Goal: Task Accomplishment & Management: Complete application form

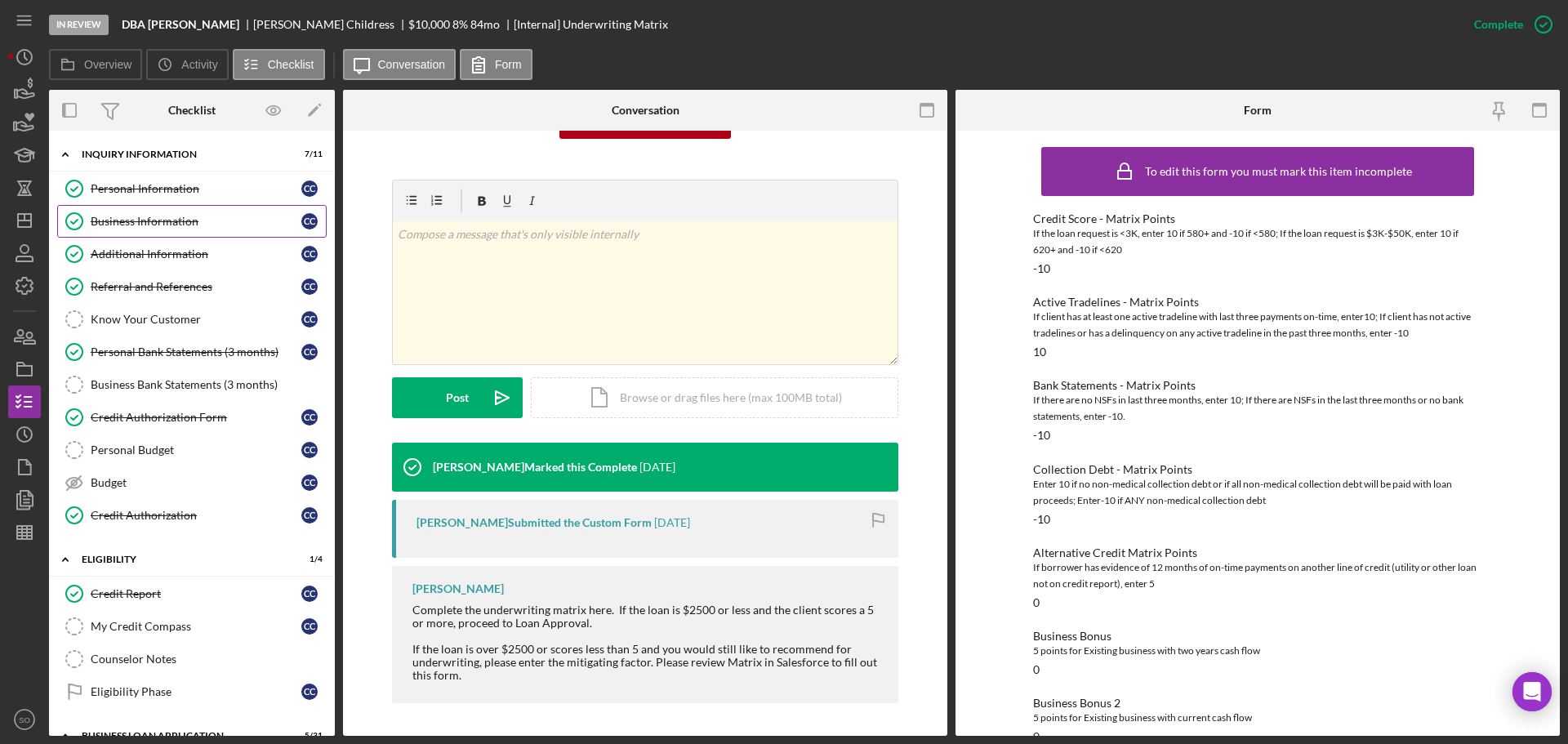
click at [171, 229] on link "Business Information Business Information C C" at bounding box center [192, 221] width 270 height 33
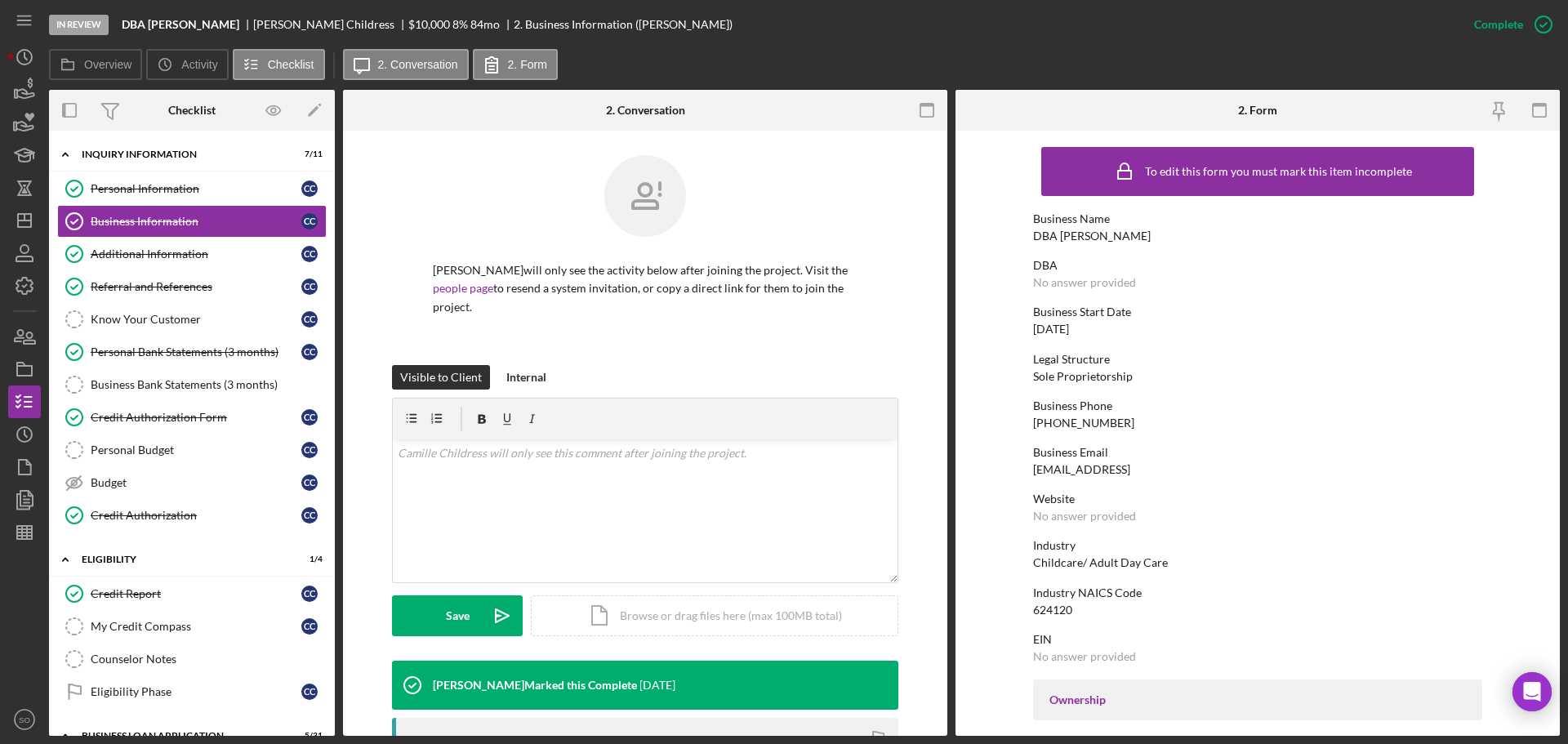
click at [1109, 238] on div "DBA [PERSON_NAME]" at bounding box center [1092, 236] width 118 height 13
copy div "DBA [PERSON_NAME]"
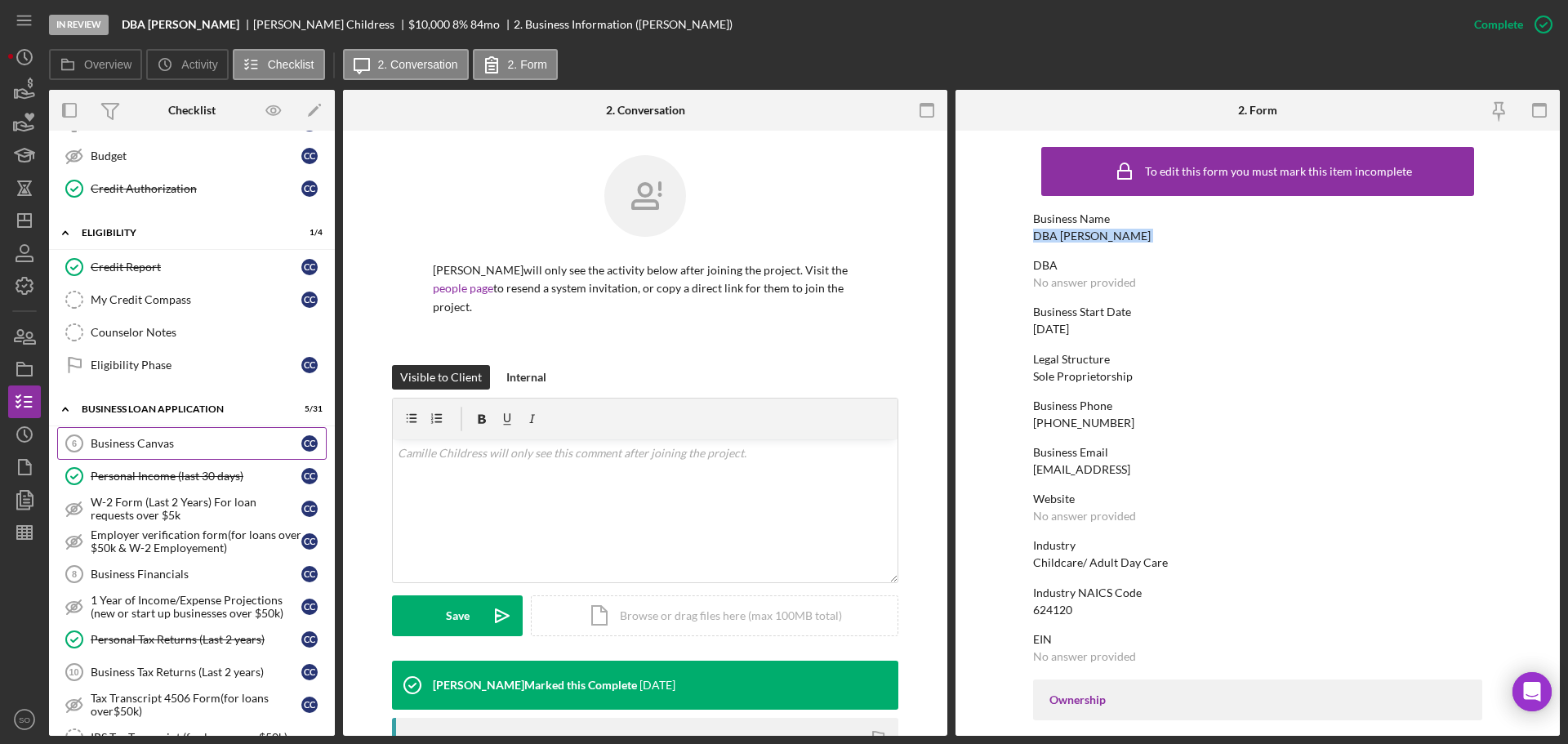
click at [187, 447] on div "Business Canvas" at bounding box center [196, 443] width 211 height 13
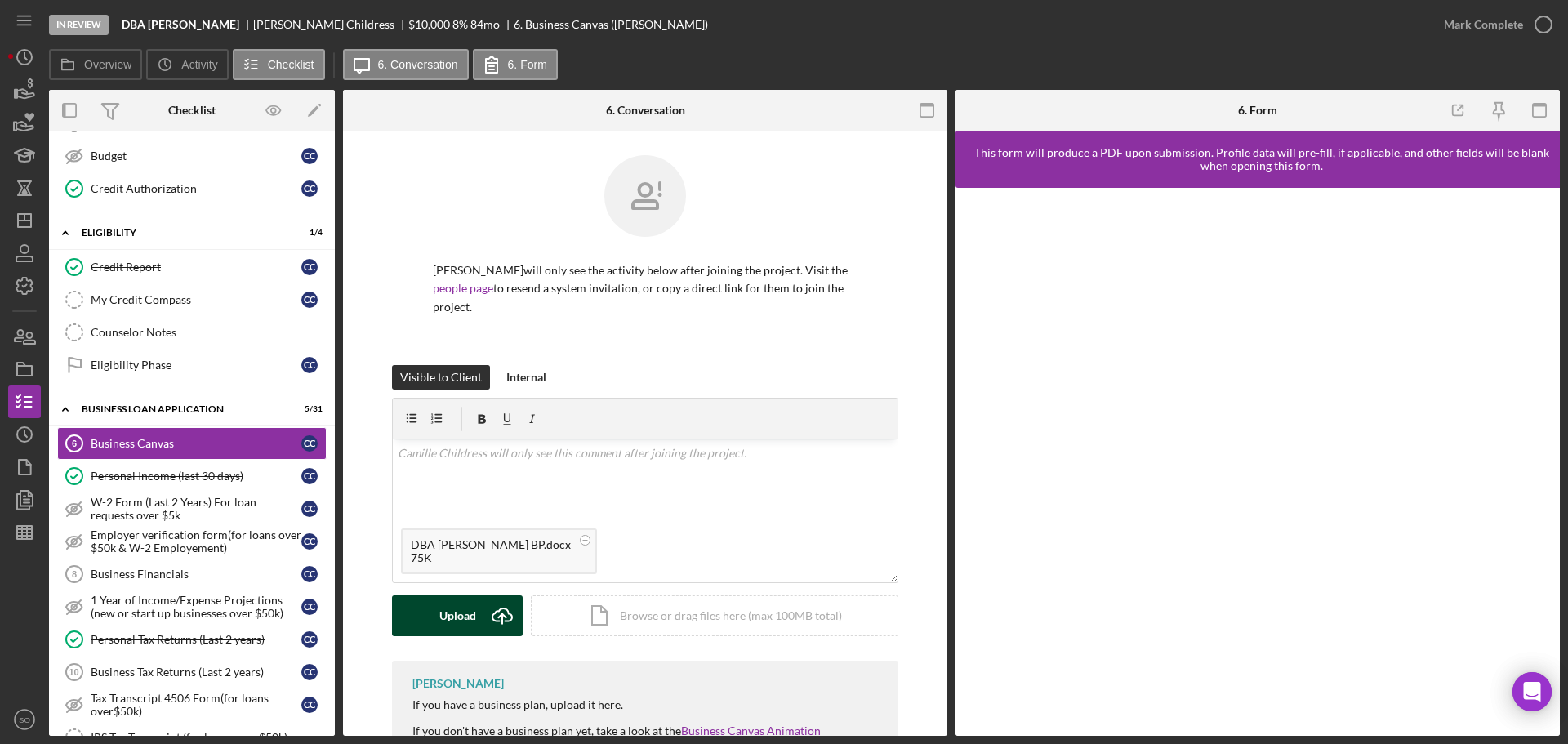
click at [466, 610] on div "Upload" at bounding box center [457, 617] width 37 height 41
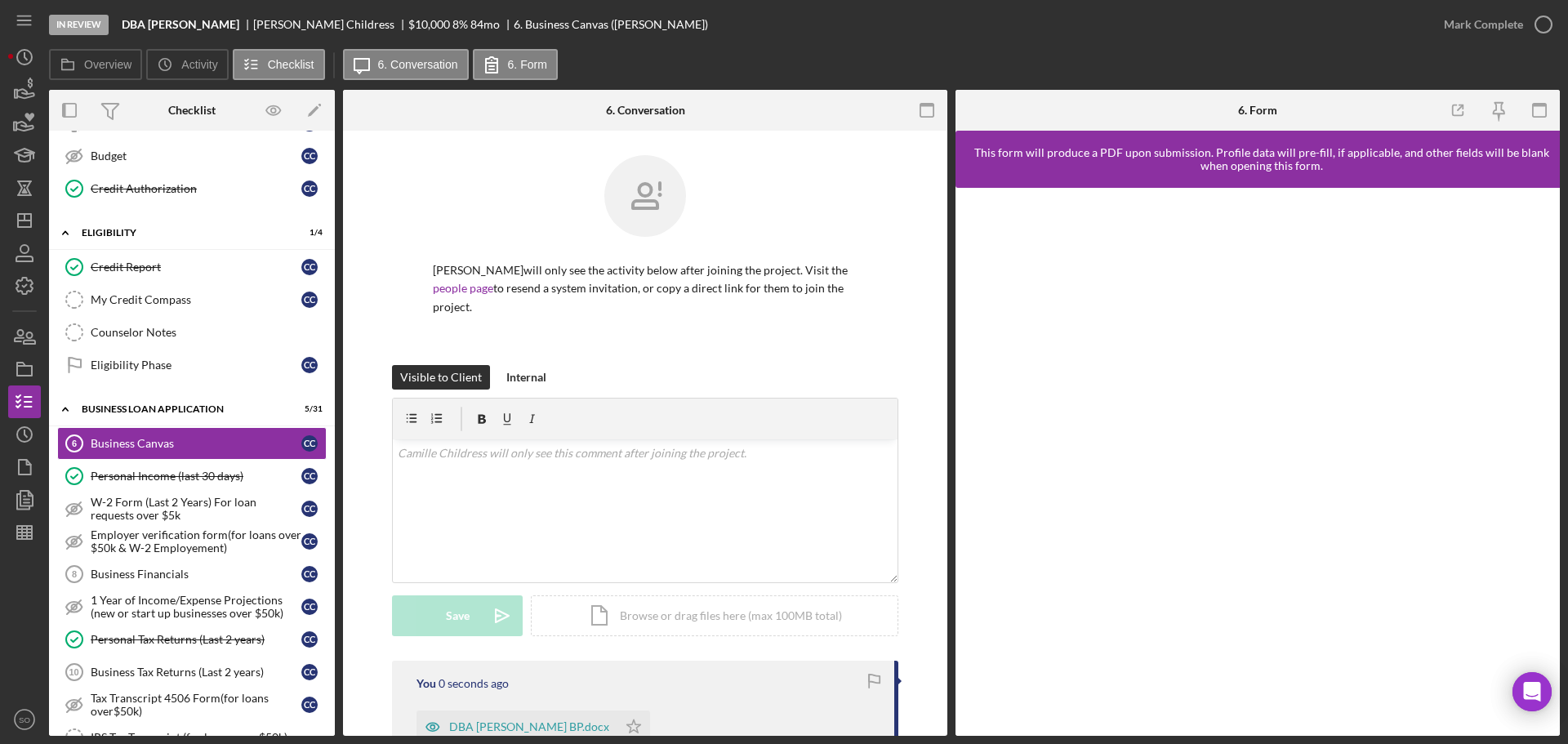
scroll to position [246, 0]
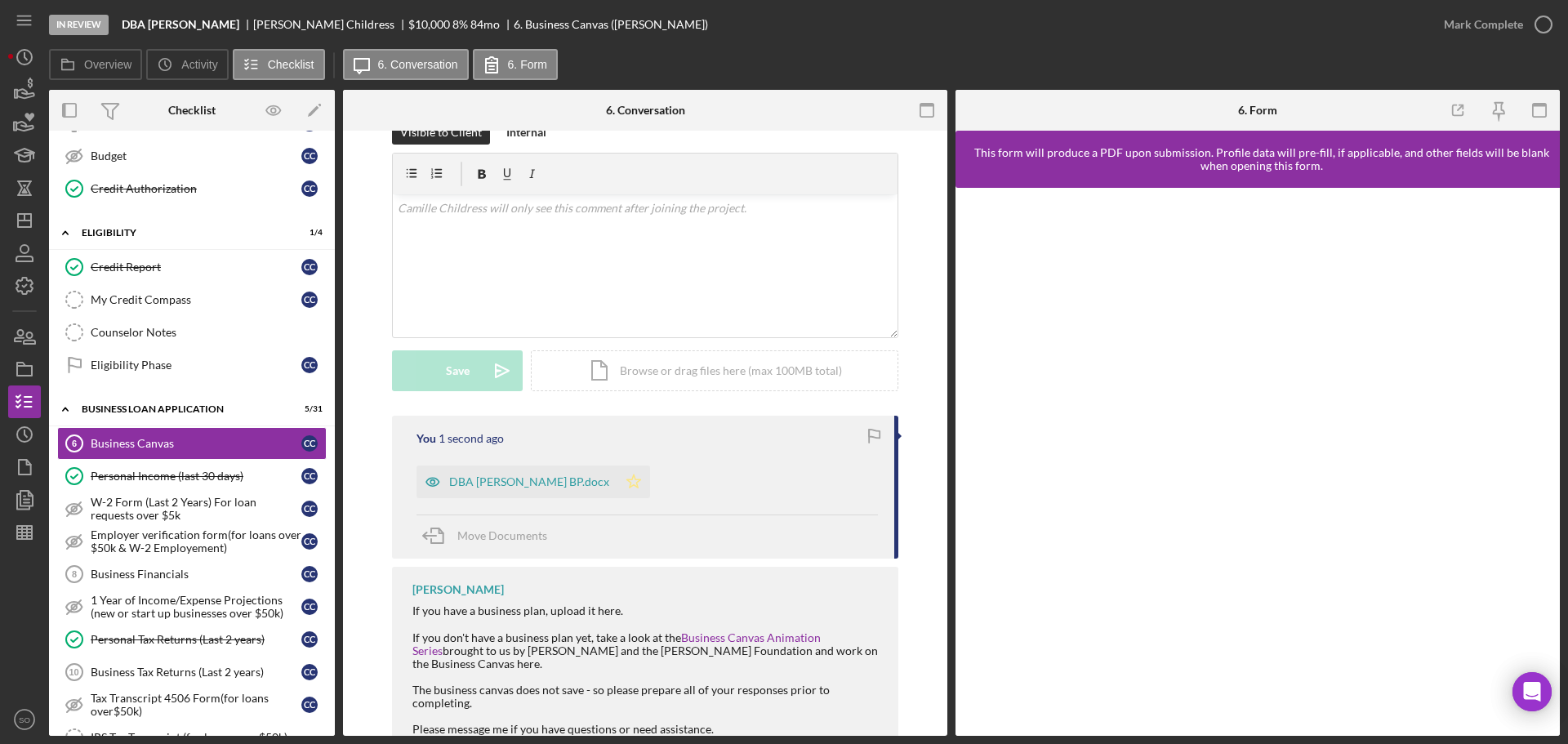
click at [628, 484] on icon "Icon/Star" at bounding box center [633, 482] width 33 height 33
click at [1455, 28] on div "Mark Complete" at bounding box center [1484, 24] width 80 height 33
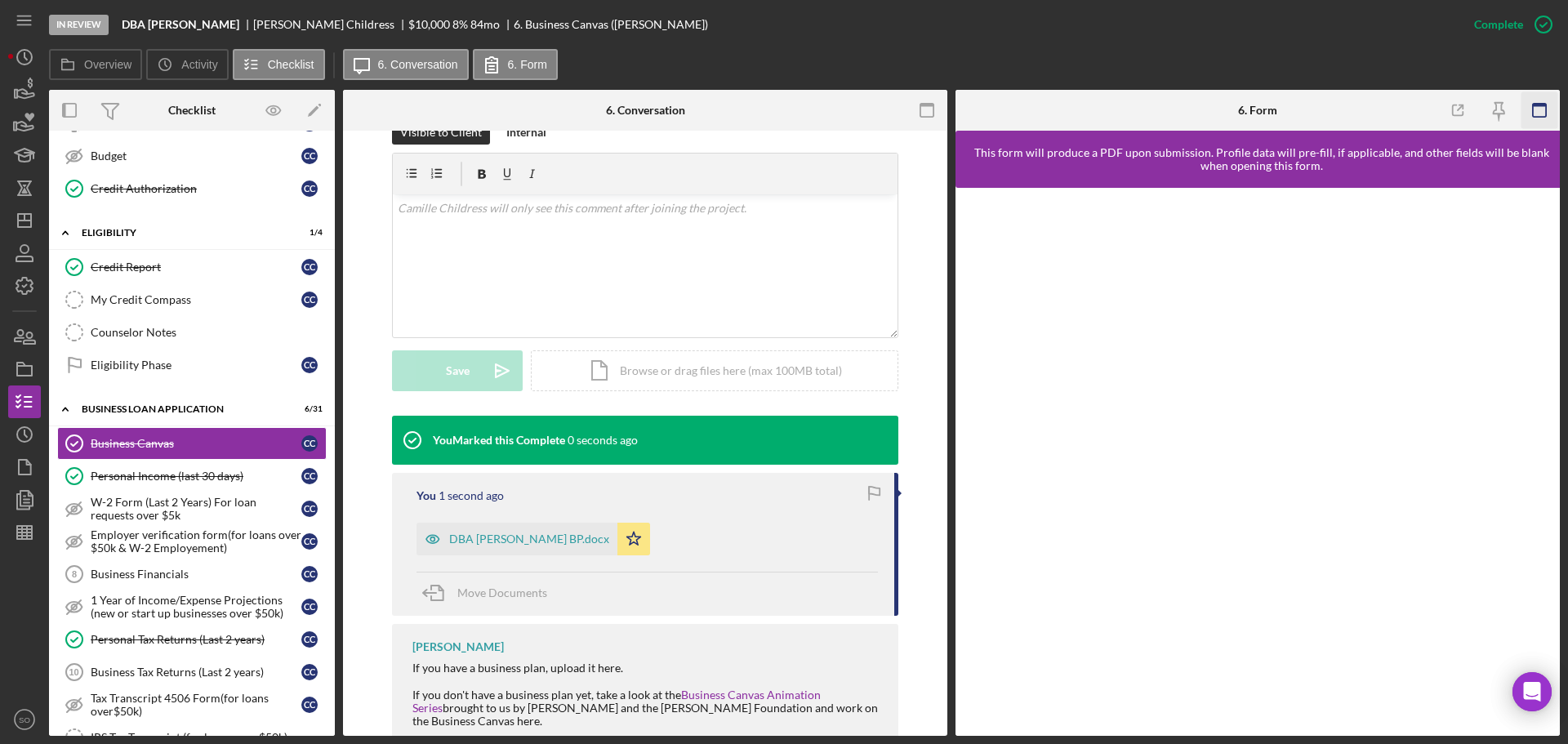
click at [1539, 115] on icon "button" at bounding box center [1539, 111] width 37 height 37
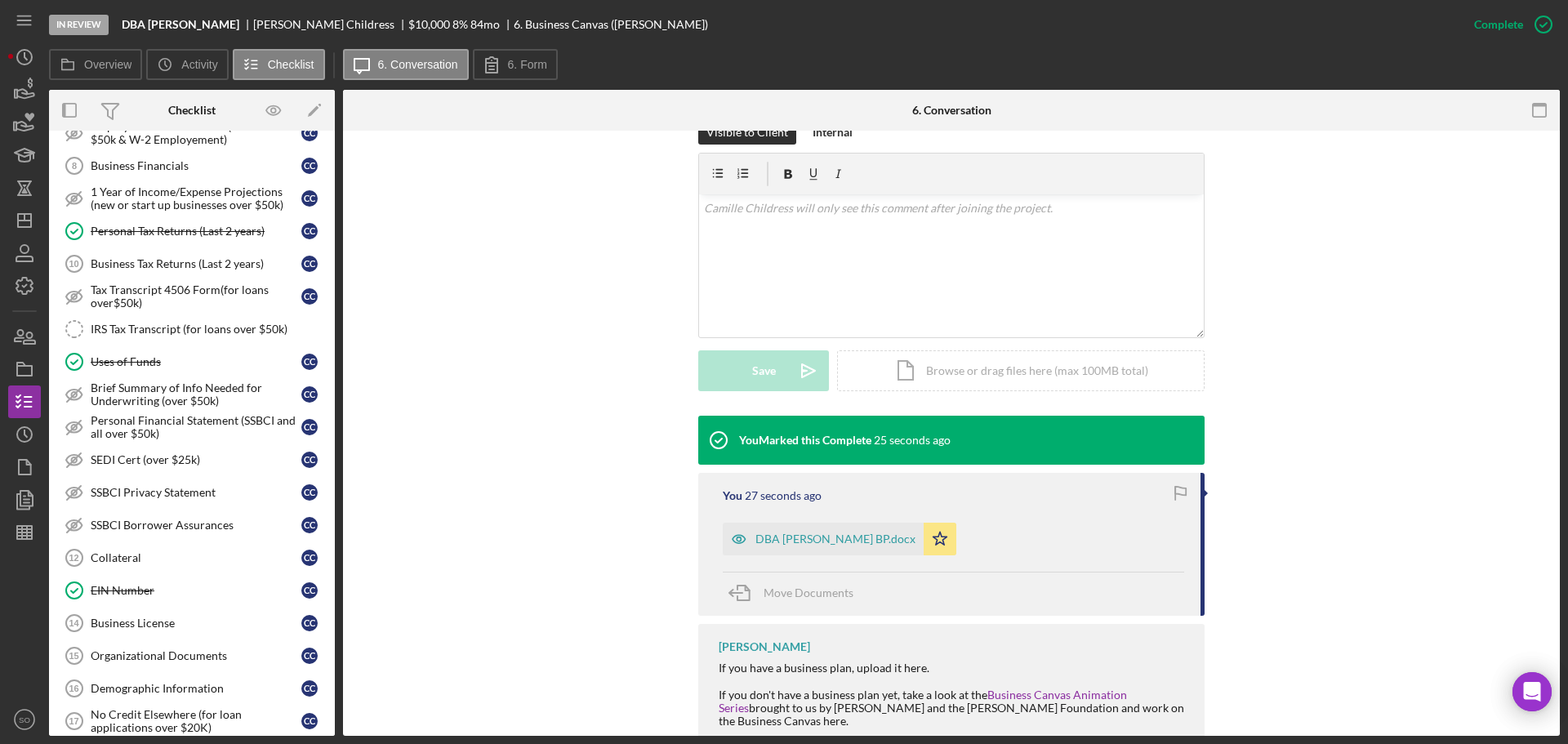
scroll to position [817, 0]
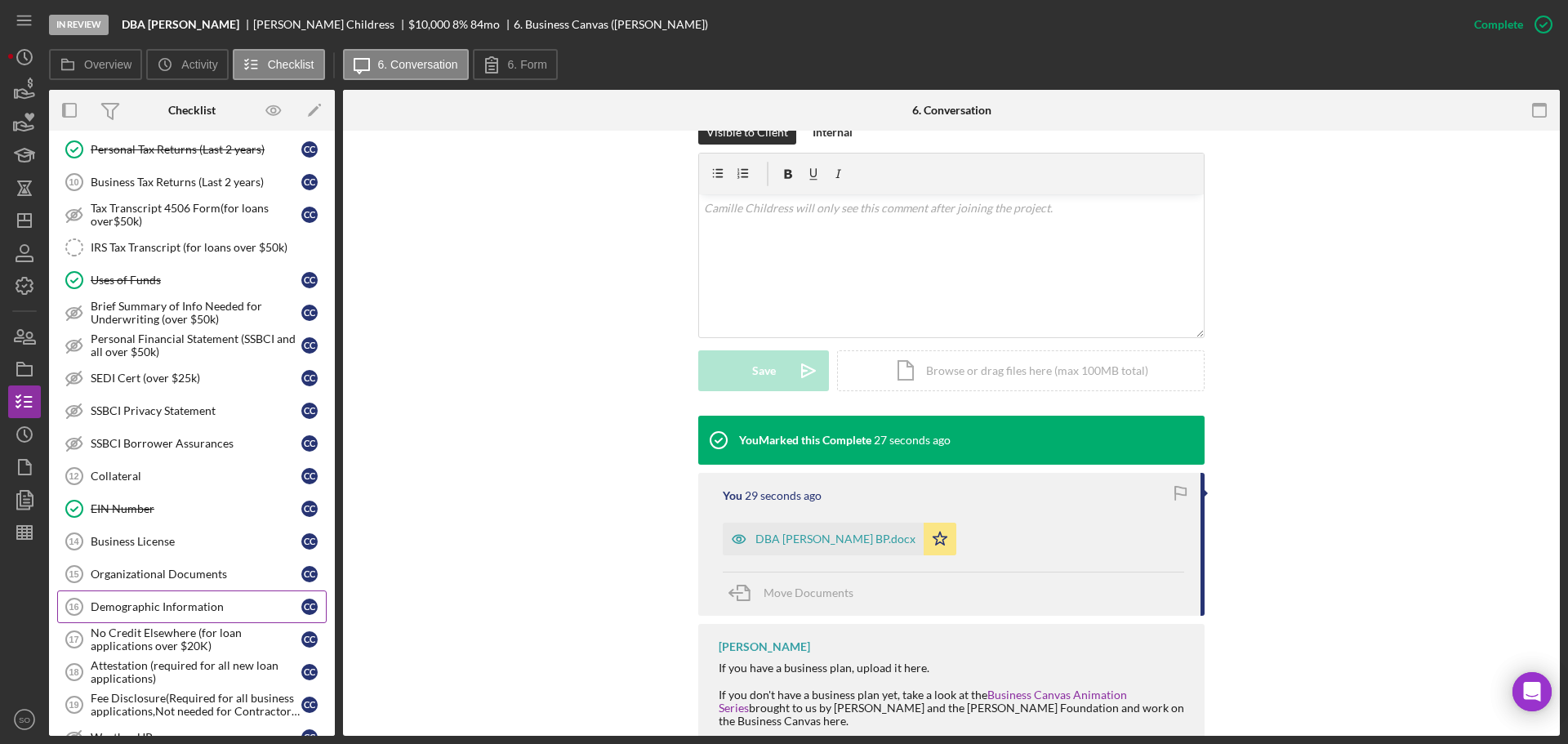
click at [200, 602] on div "Demographic Information" at bounding box center [196, 607] width 211 height 13
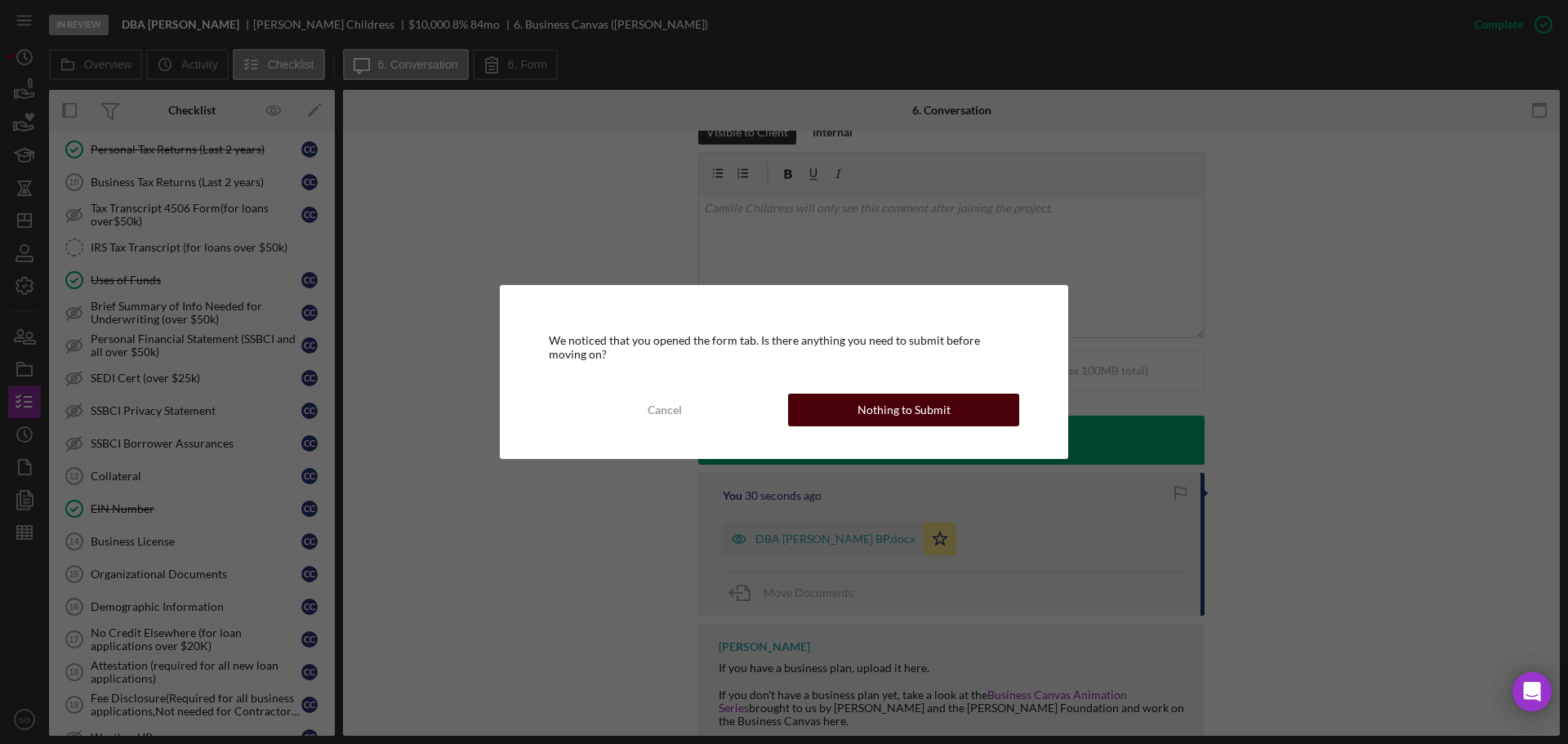
click at [955, 411] on button "Nothing to Submit" at bounding box center [903, 409] width 231 height 33
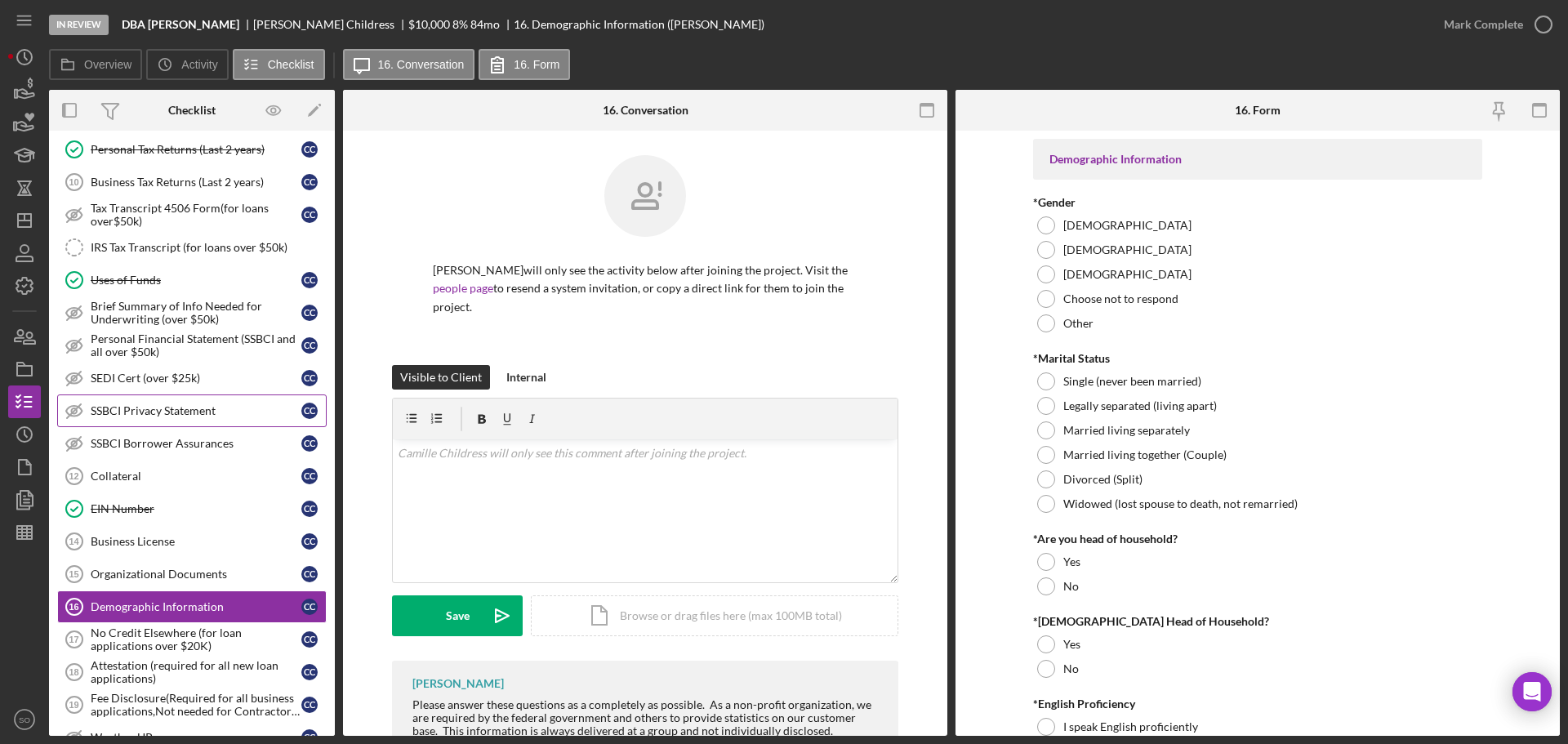
scroll to position [572, 0]
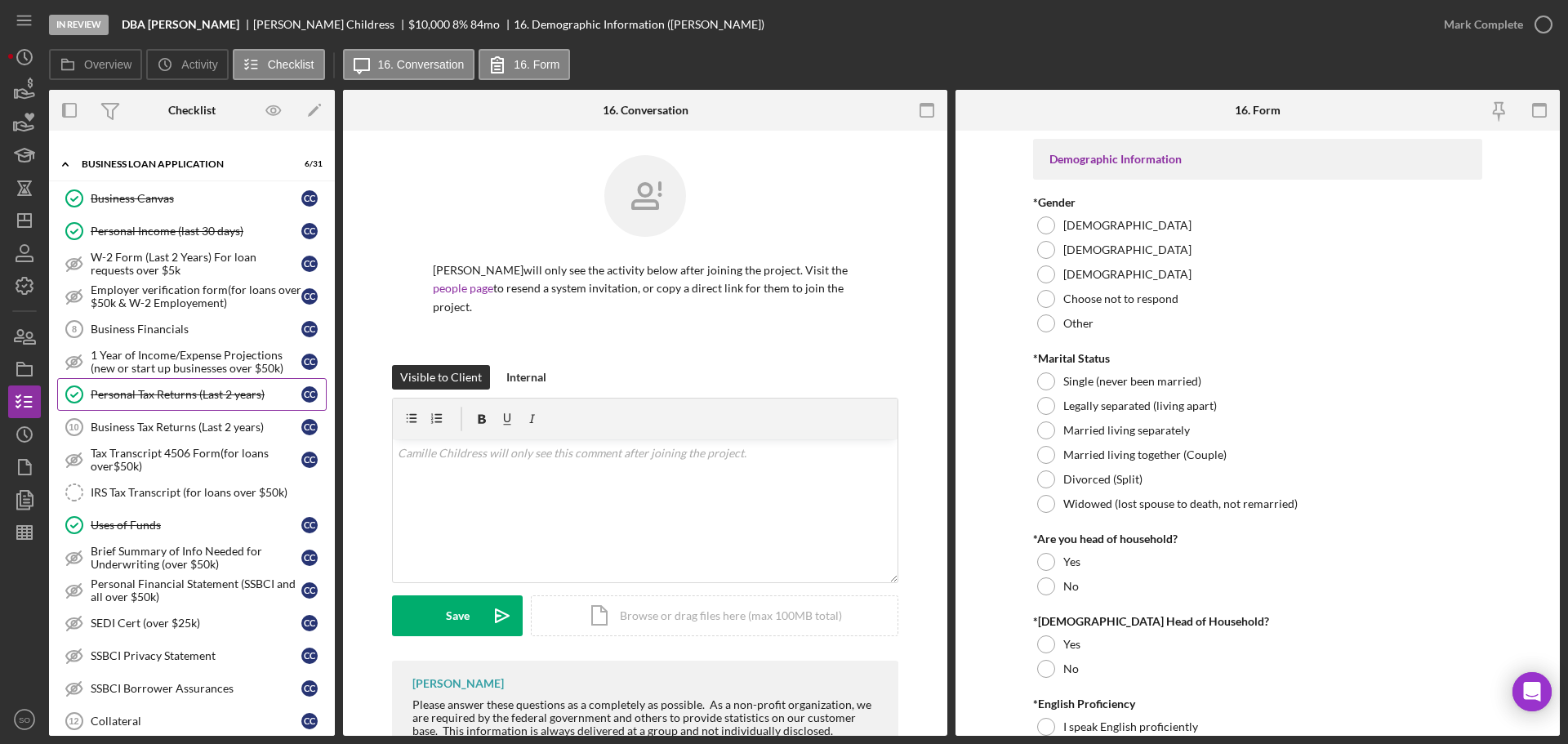
click at [165, 379] on link "Personal Tax Returns (Last 2 years) Personal Tax Returns (Last 2 years) C C" at bounding box center [192, 394] width 270 height 33
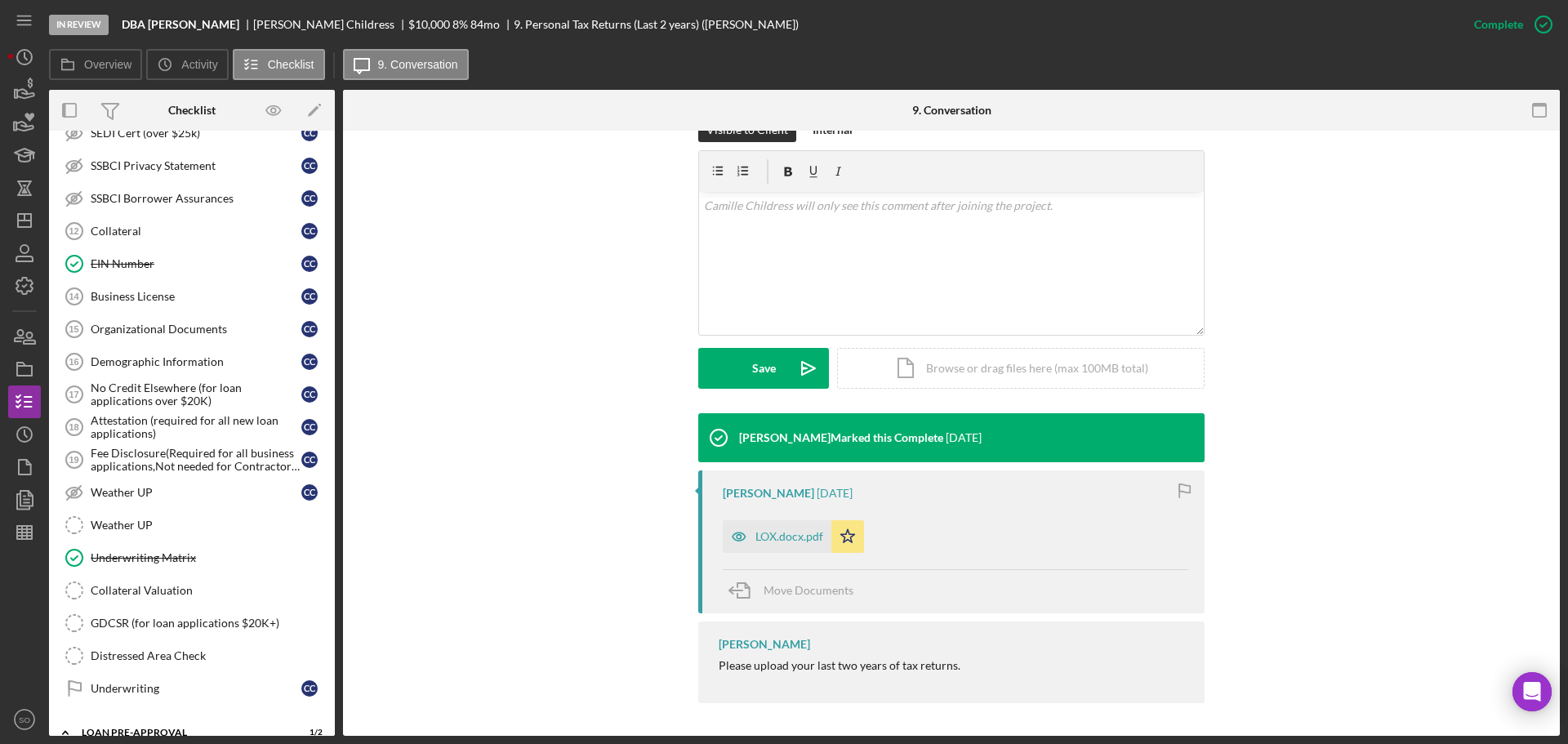
scroll to position [1232, 0]
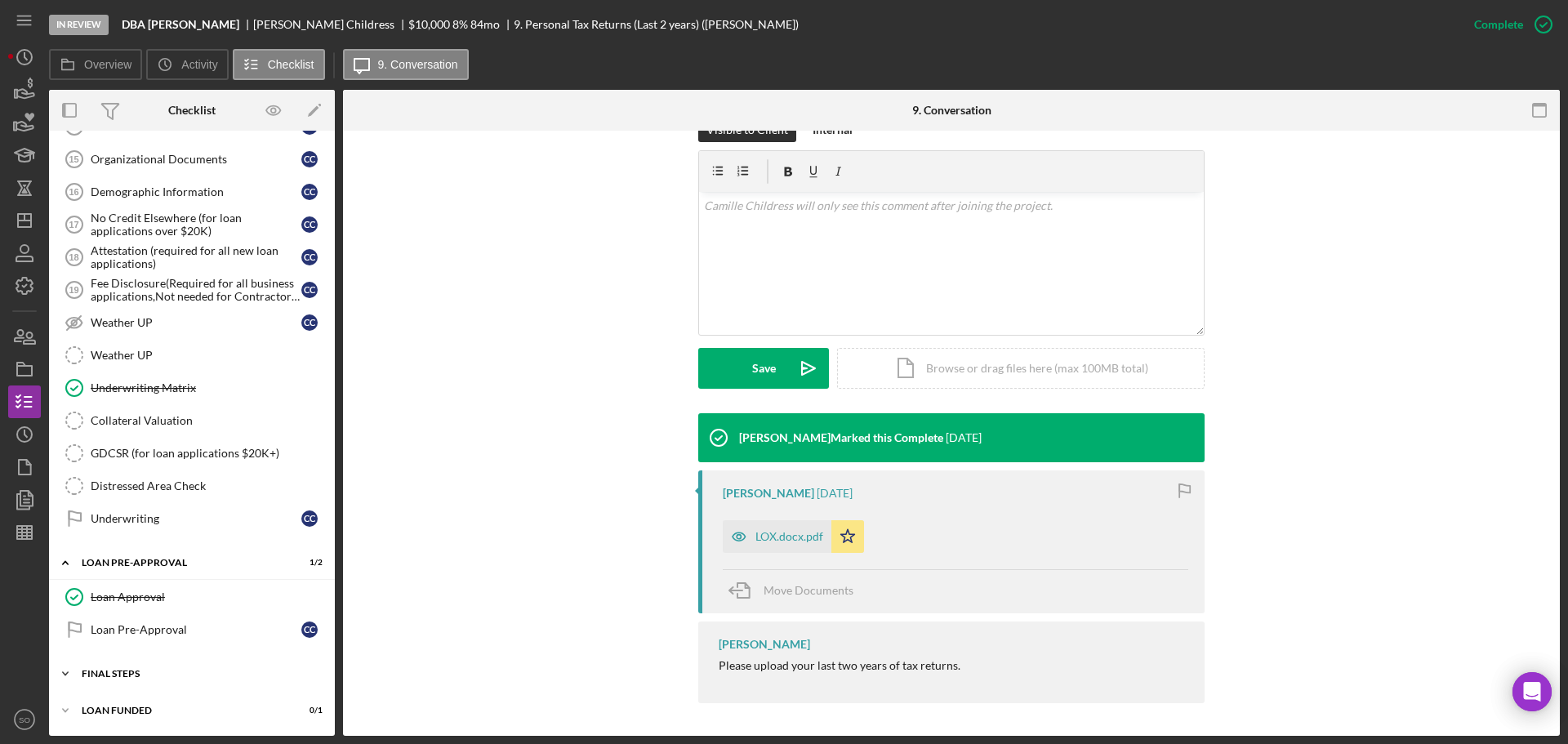
click at [223, 669] on div "FINAL STEPS" at bounding box center [198, 674] width 232 height 9
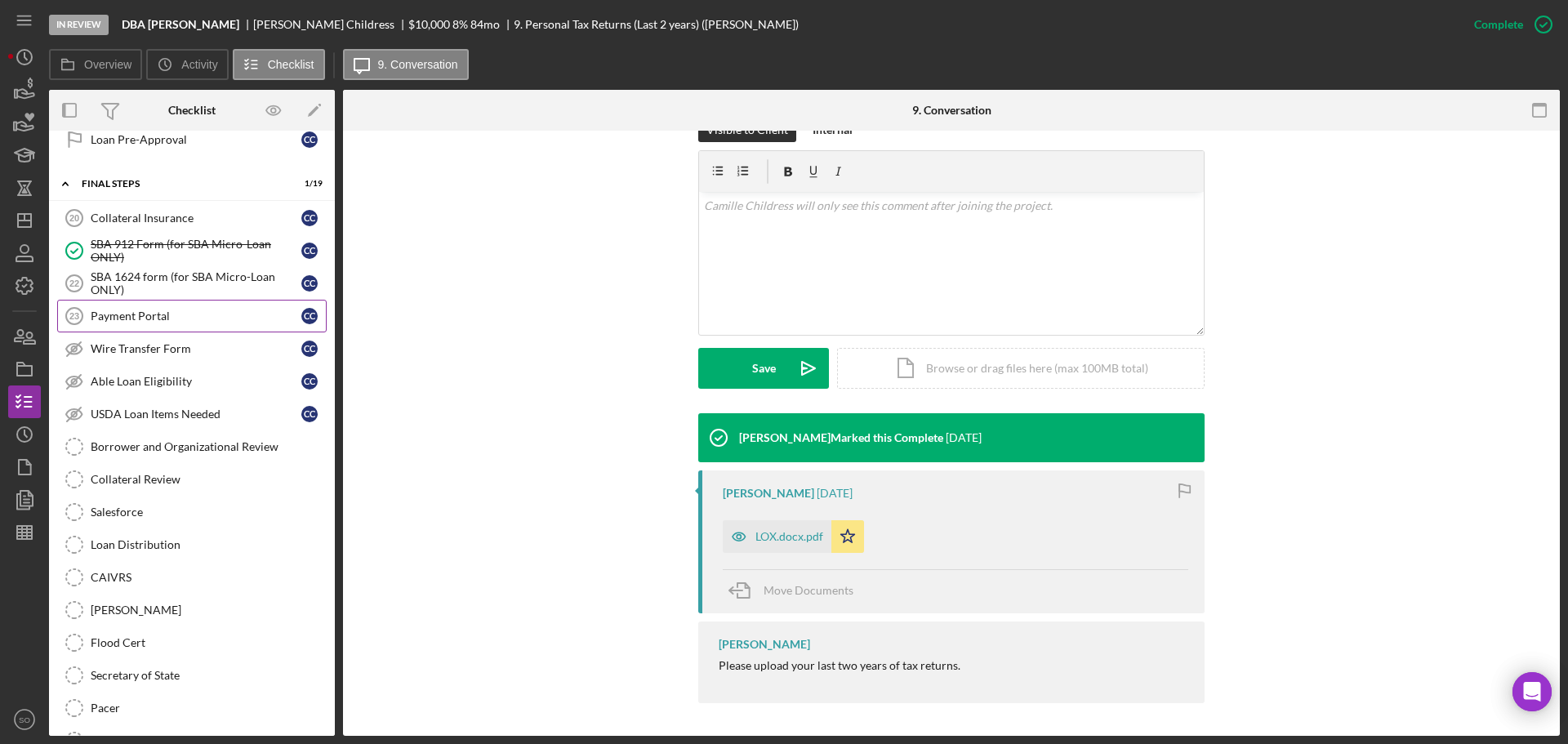
click at [182, 320] on div "Payment Portal" at bounding box center [196, 316] width 211 height 13
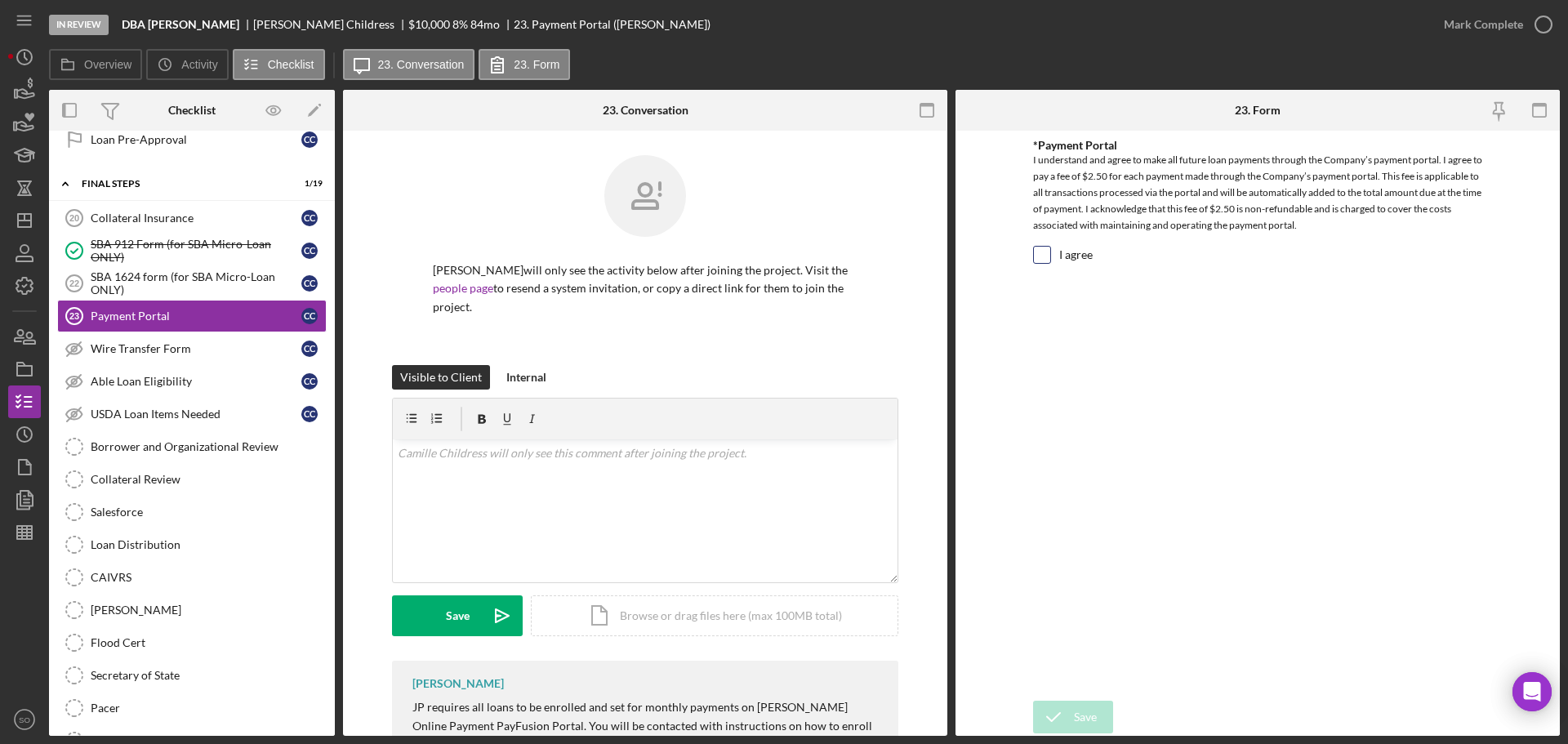
click at [1036, 264] on div at bounding box center [1042, 254] width 18 height 18
click at [1042, 260] on input "I agree" at bounding box center [1042, 254] width 16 height 16
checkbox input "true"
click at [1089, 722] on div "Save" at bounding box center [1086, 717] width 22 height 33
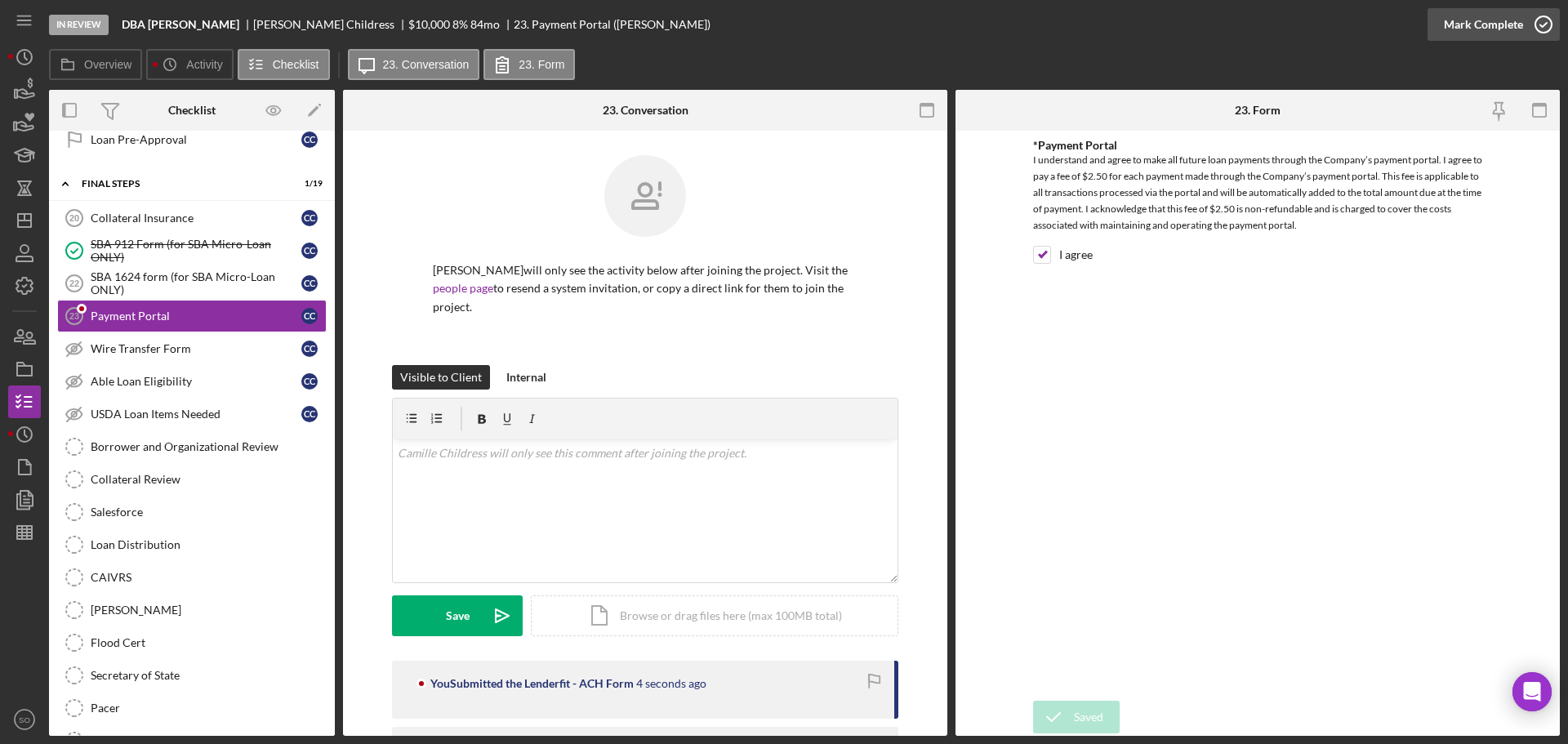
click at [1450, 24] on div "Mark Complete" at bounding box center [1484, 24] width 80 height 33
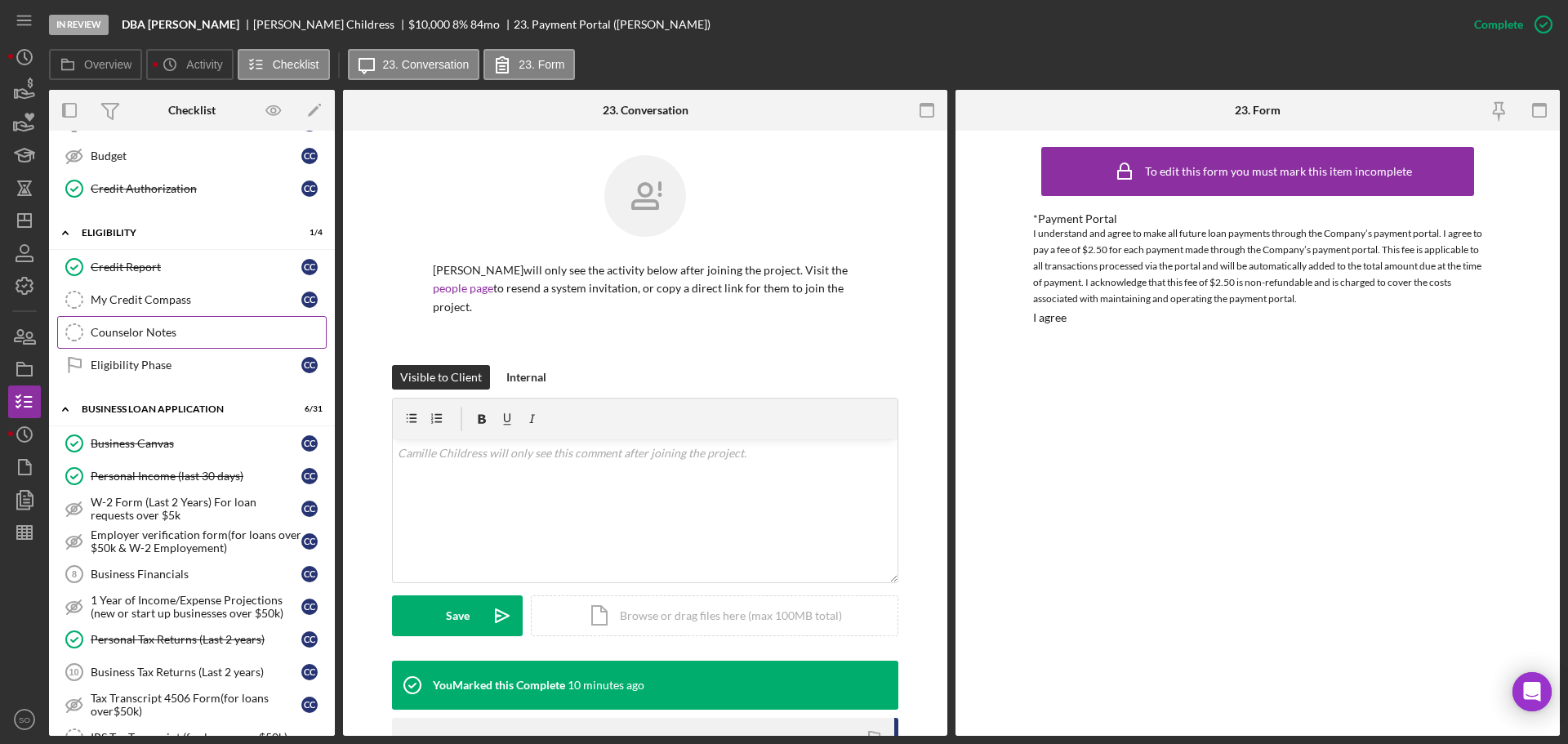
scroll to position [490, 0]
